Goal: Task Accomplishment & Management: Use online tool/utility

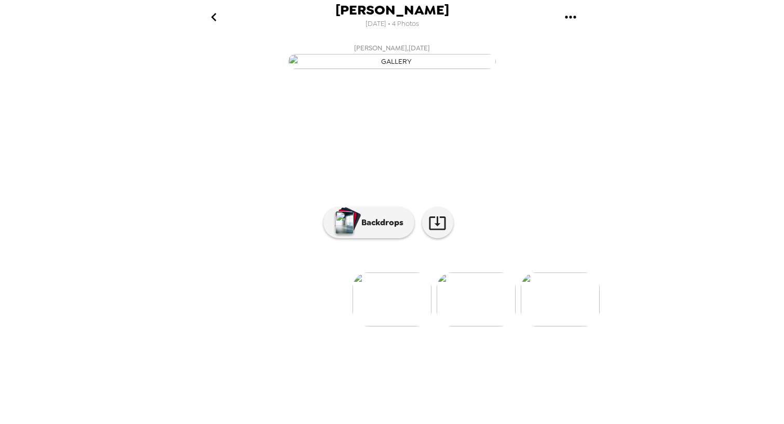
scroll to position [25, 0]
click at [562, 326] on img at bounding box center [559, 299] width 79 height 54
click at [382, 238] on button "Backdrops" at bounding box center [368, 222] width 91 height 31
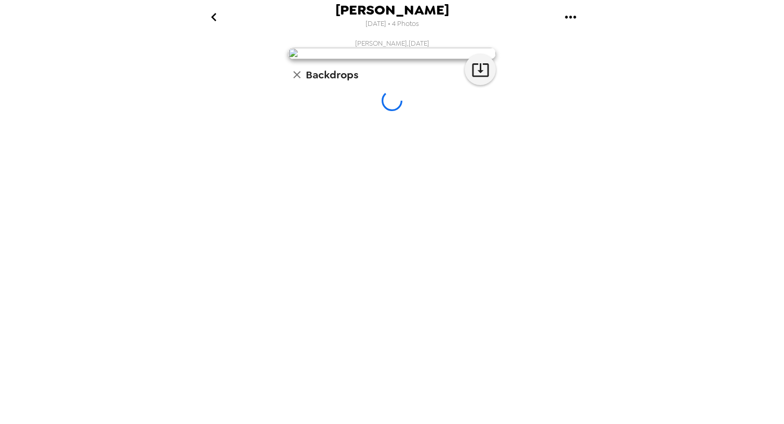
scroll to position [0, 0]
click at [298, 81] on icon "button" at bounding box center [297, 74] width 12 height 12
click at [340, 83] on h6 "Backdrops" at bounding box center [332, 74] width 52 height 17
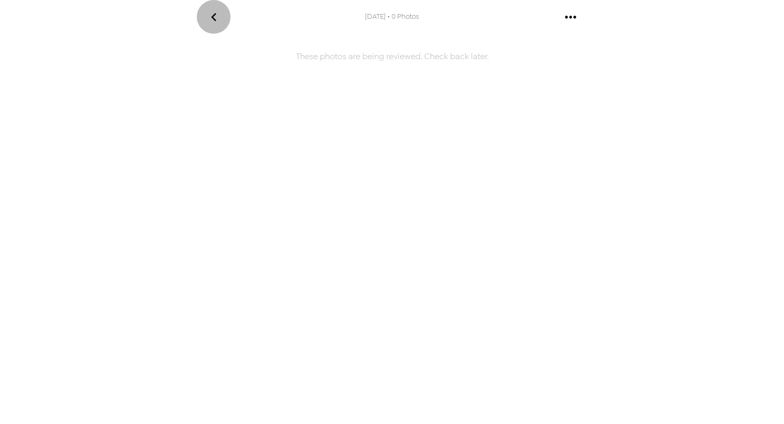
click at [214, 20] on icon "go back" at bounding box center [213, 17] width 5 height 8
